Goal: Browse casually: Explore the website without a specific task or goal

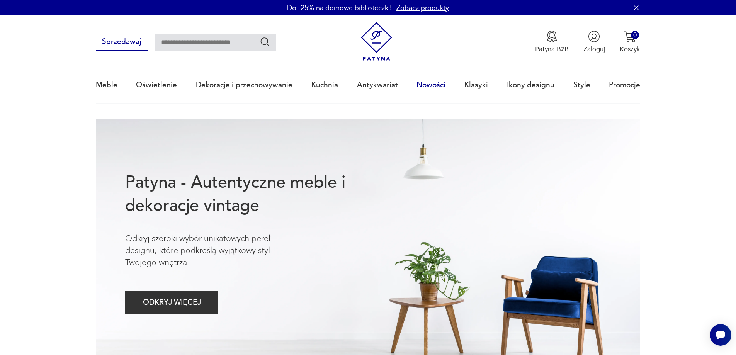
click at [423, 82] on link "Nowości" at bounding box center [431, 85] width 29 height 36
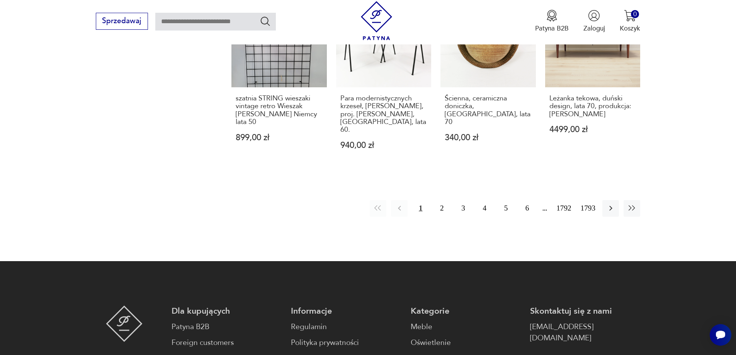
scroll to position [865, 0]
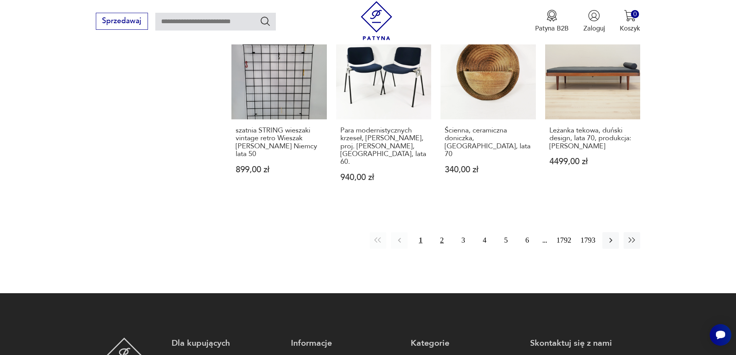
click at [446, 232] on button "2" at bounding box center [442, 240] width 17 height 17
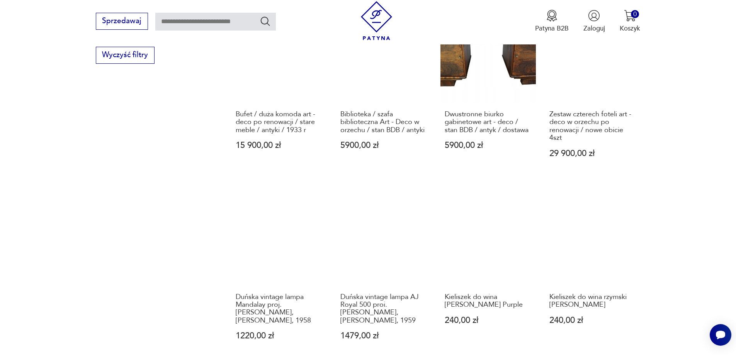
scroll to position [943, 0]
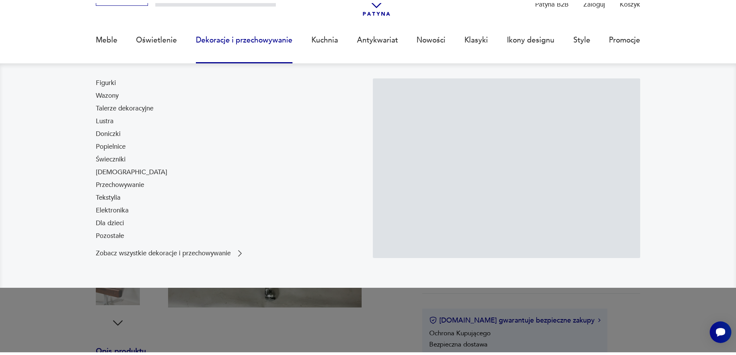
scroll to position [116, 0]
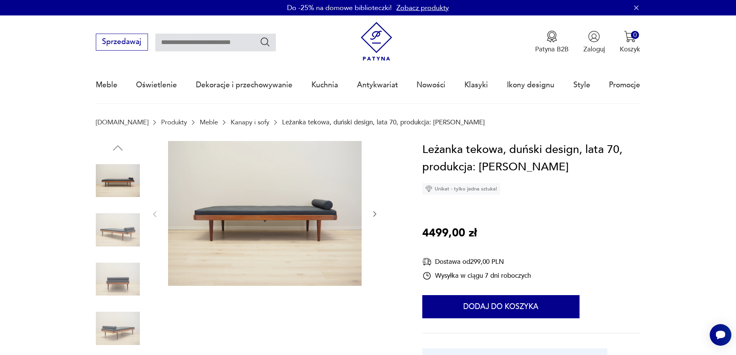
click at [130, 240] on img at bounding box center [118, 230] width 44 height 44
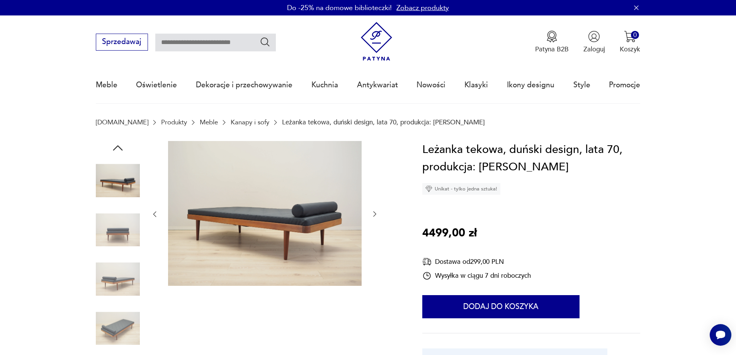
click at [118, 262] on img at bounding box center [118, 279] width 44 height 44
